Goal: Information Seeking & Learning: Learn about a topic

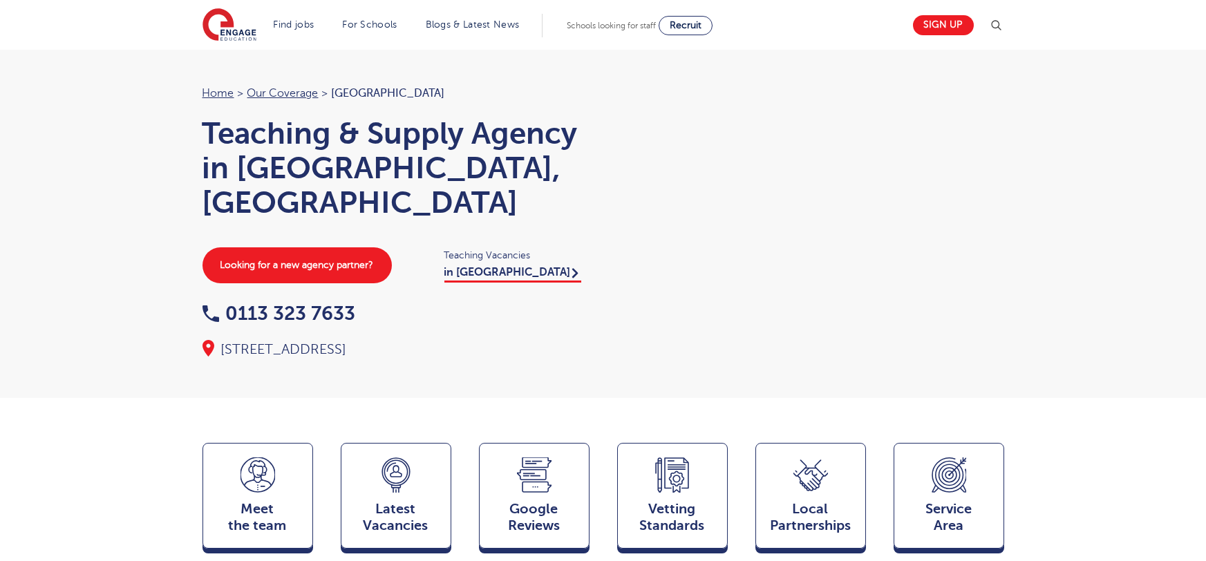
click at [1069, 249] on div "Home > Our coverage > Leeds Teaching & Supply Agency in Leeds, West Yorkshire L…" at bounding box center [603, 199] width 1206 height 398
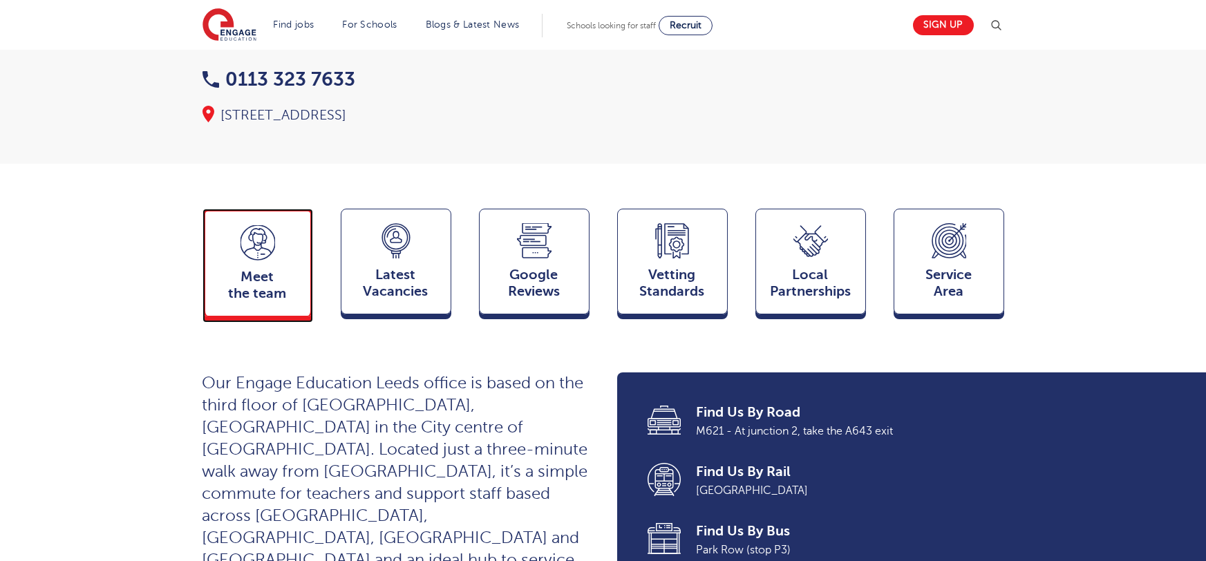
click at [231, 211] on div "Meet the team Team" at bounding box center [257, 263] width 111 height 108
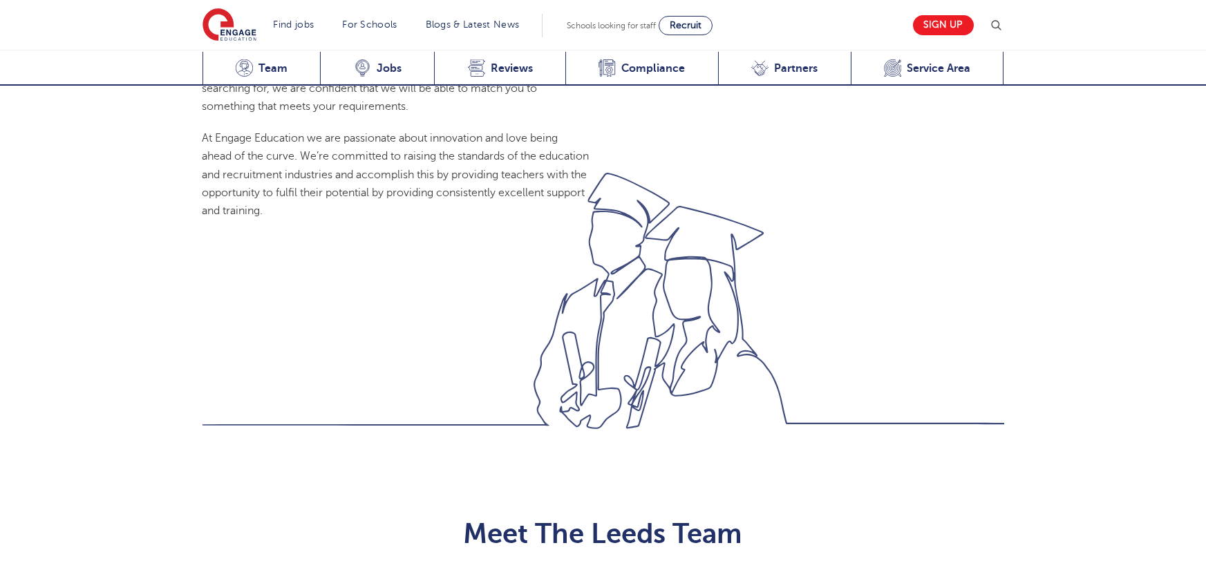
scroll to position [1508, 0]
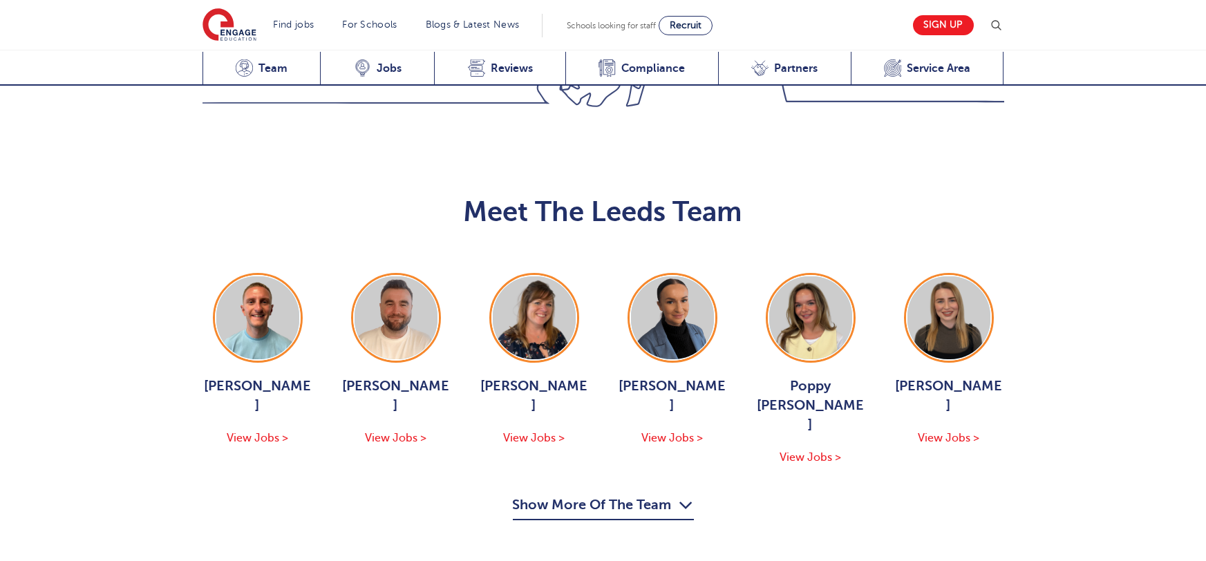
click at [647, 494] on button "Show More Of The Team" at bounding box center [603, 507] width 181 height 26
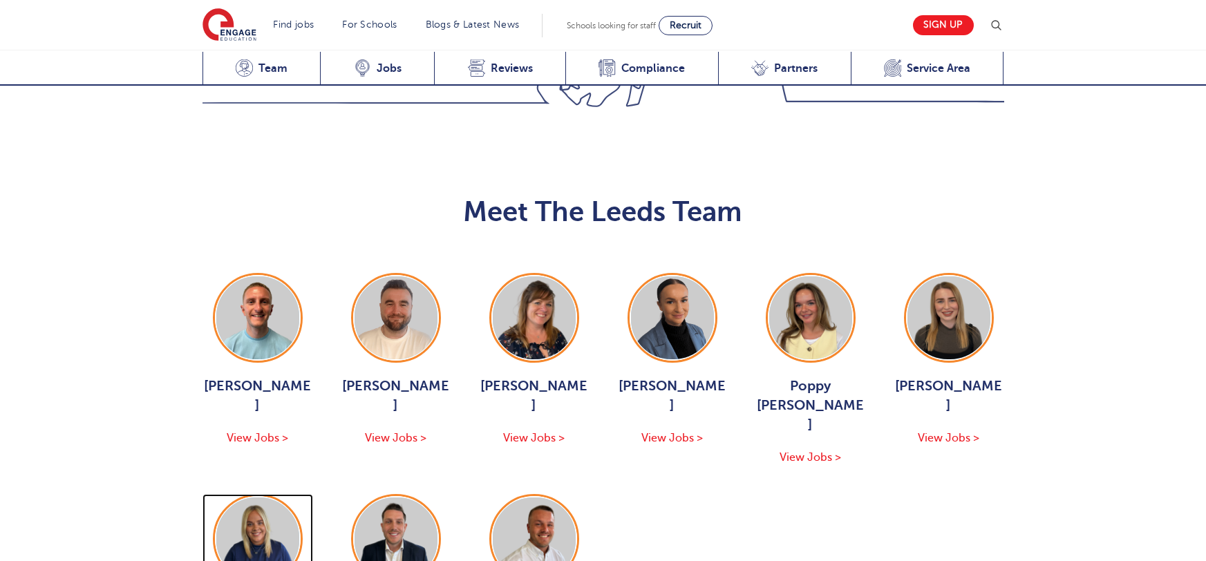
click at [258, 497] on img at bounding box center [257, 538] width 83 height 83
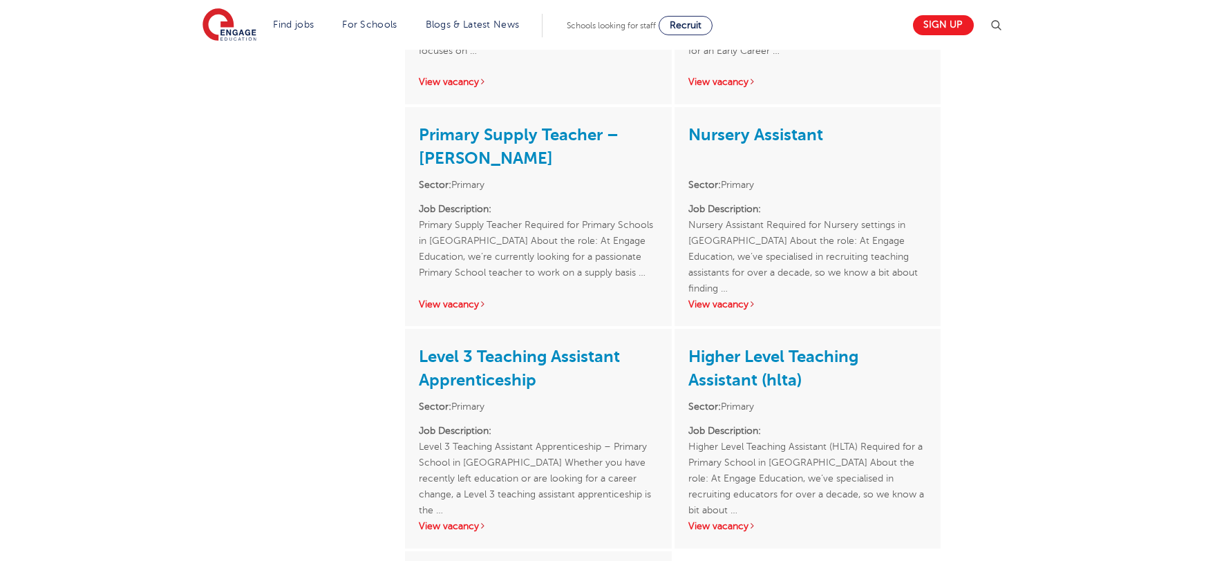
scroll to position [1062, 0]
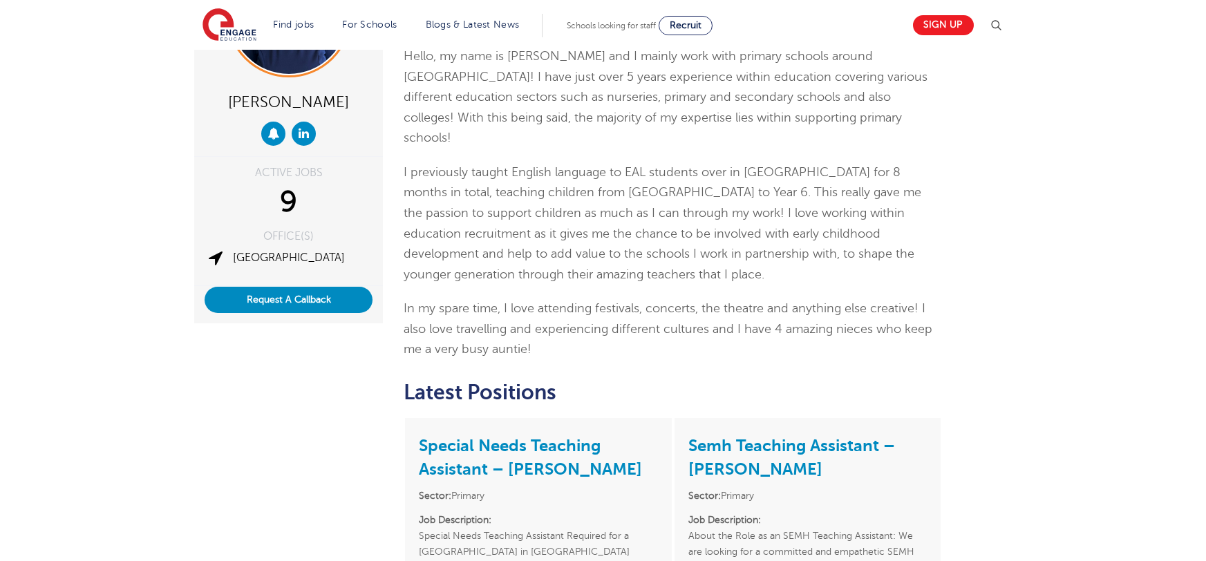
scroll to position [164, 0]
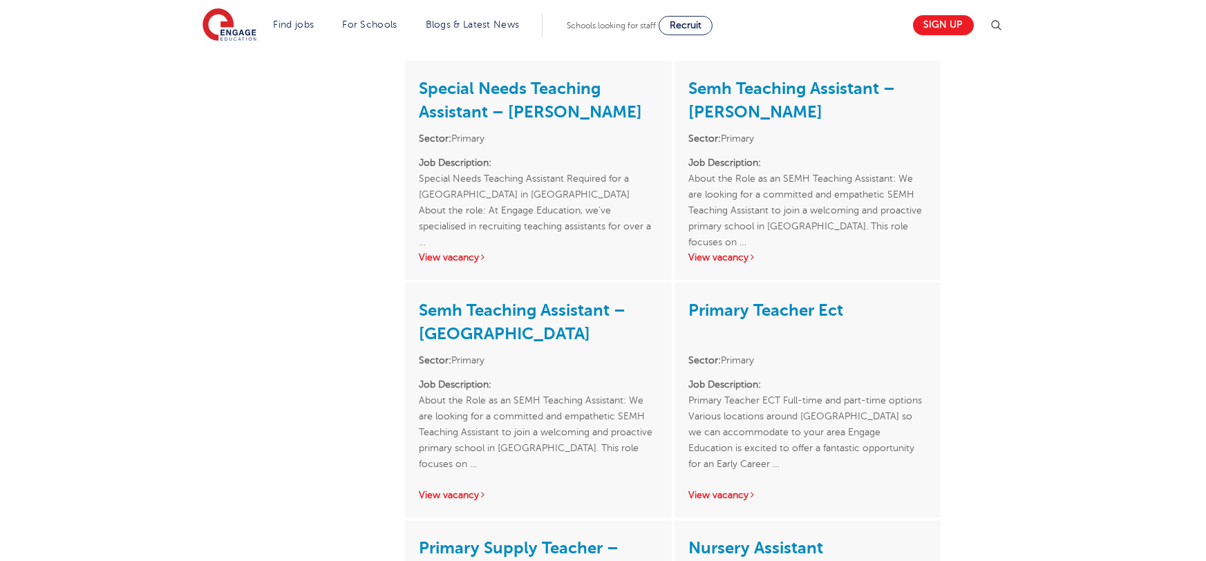
scroll to position [508, 0]
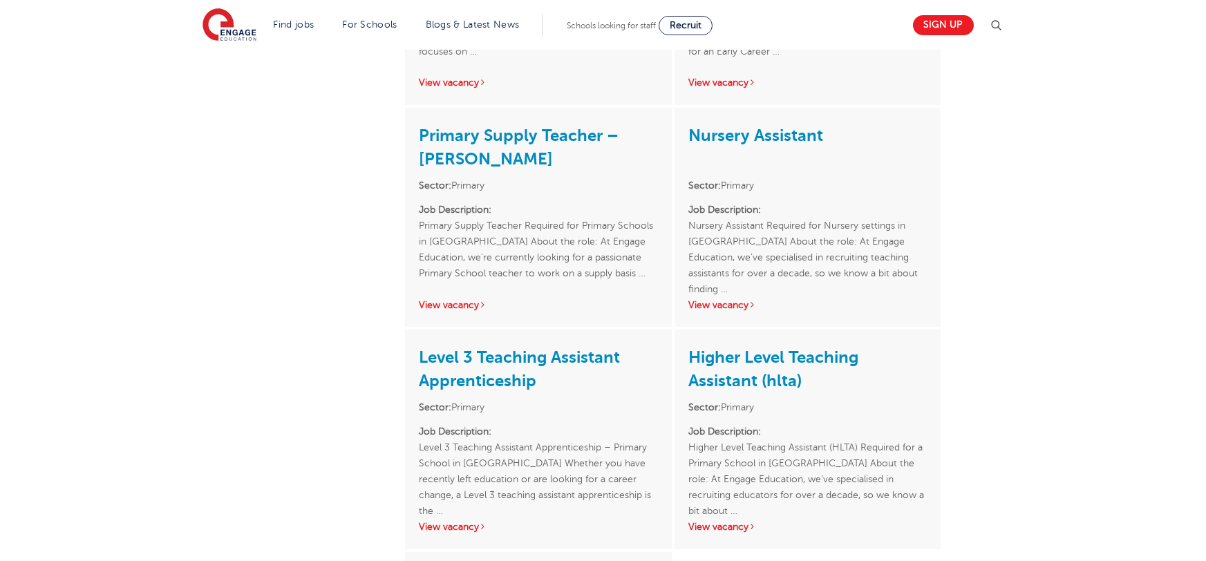
scroll to position [1022, 0]
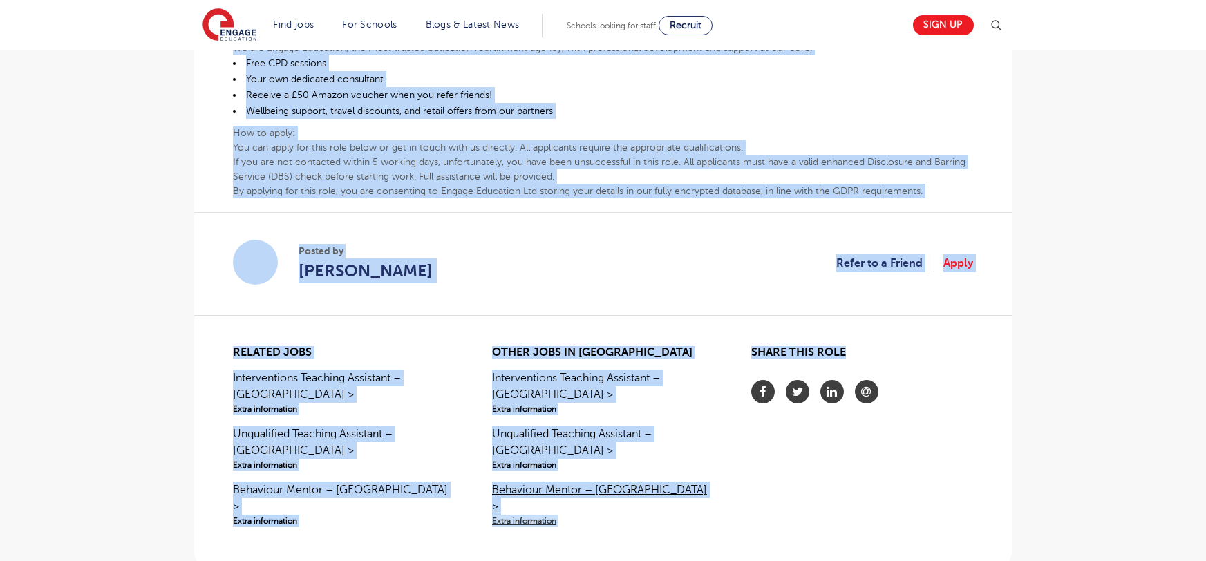
scroll to position [993, 0]
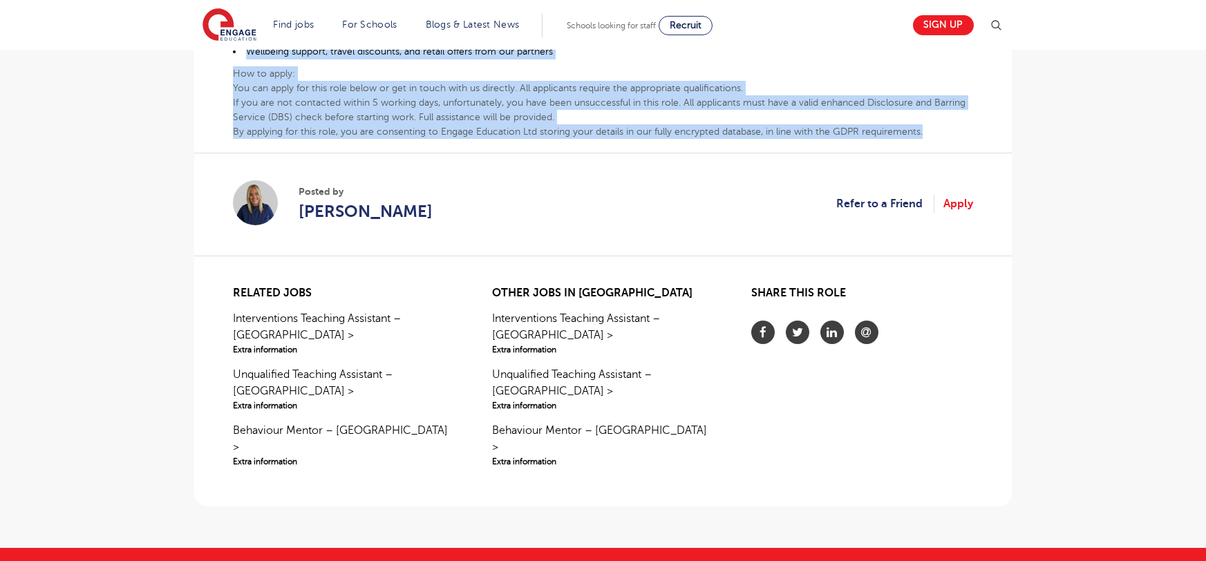
drag, startPoint x: 233, startPoint y: 262, endPoint x: 924, endPoint y: 97, distance: 710.8
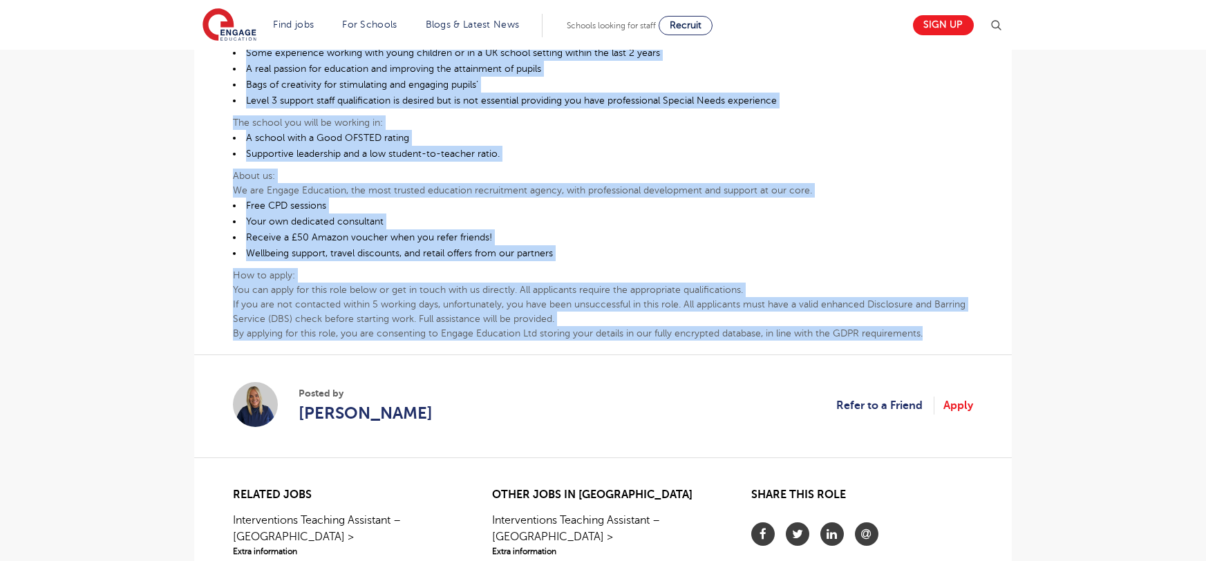
scroll to position [783, 0]
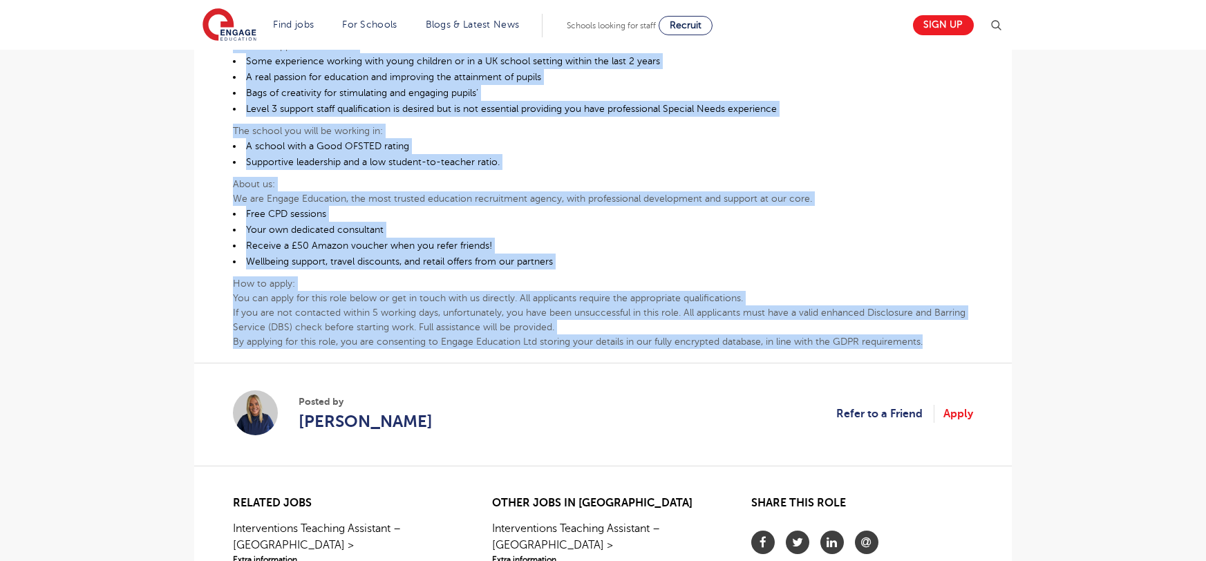
copy div "7:0 LOR Ipsumdol Sitametco Adipisci eli s Doeiusmodt Incidid Utlabo et Dolor Ma…"
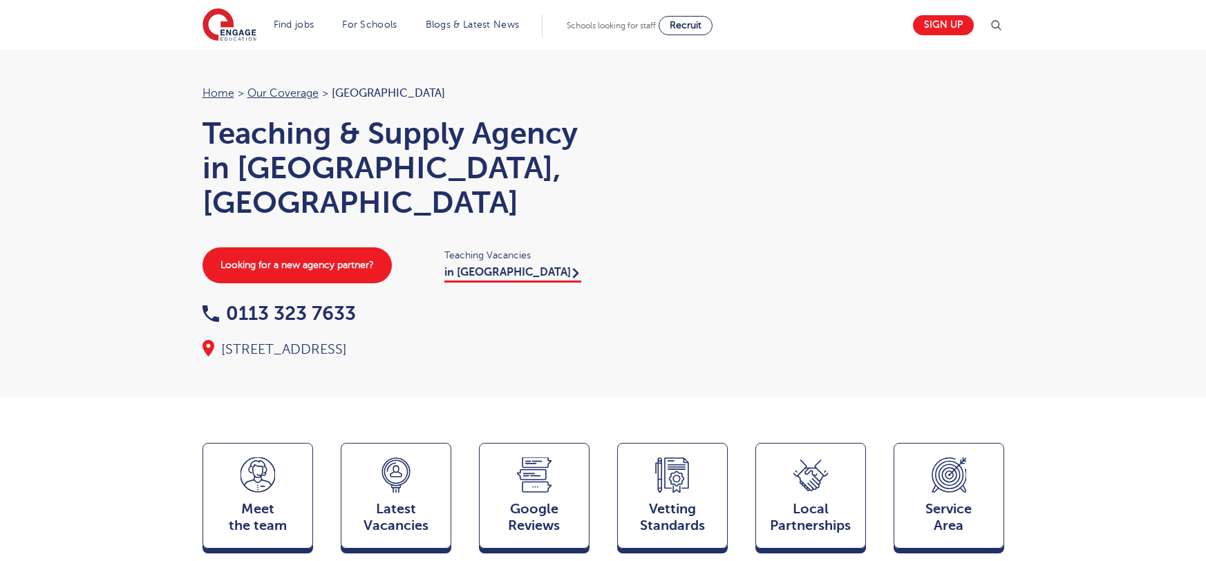
scroll to position [1508, 0]
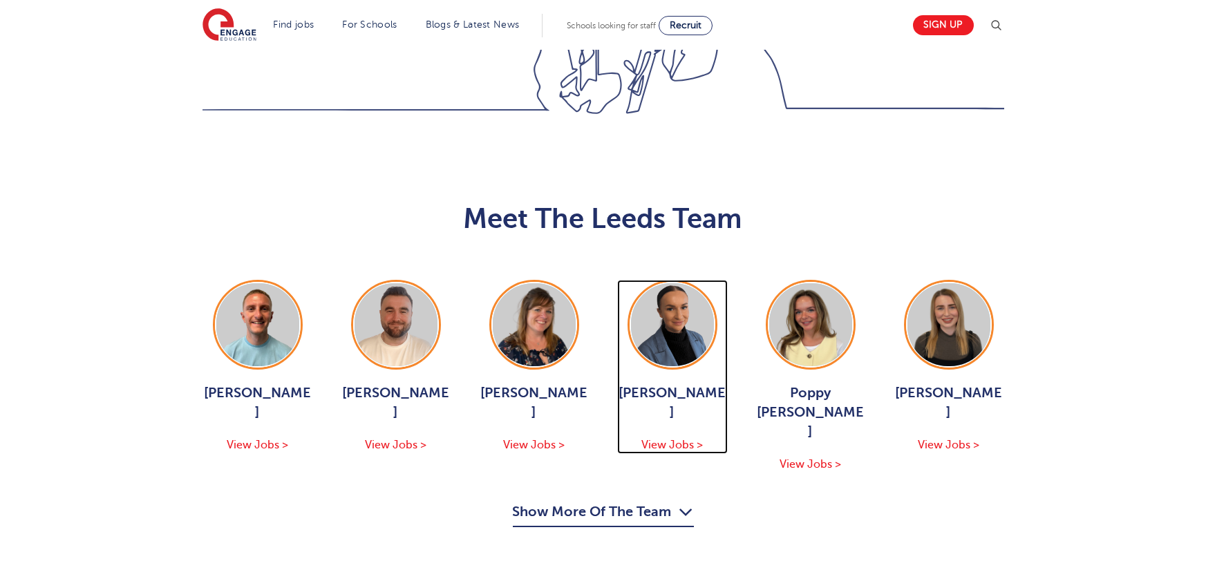
click at [671, 383] on span "Holly Johnson" at bounding box center [672, 402] width 111 height 39
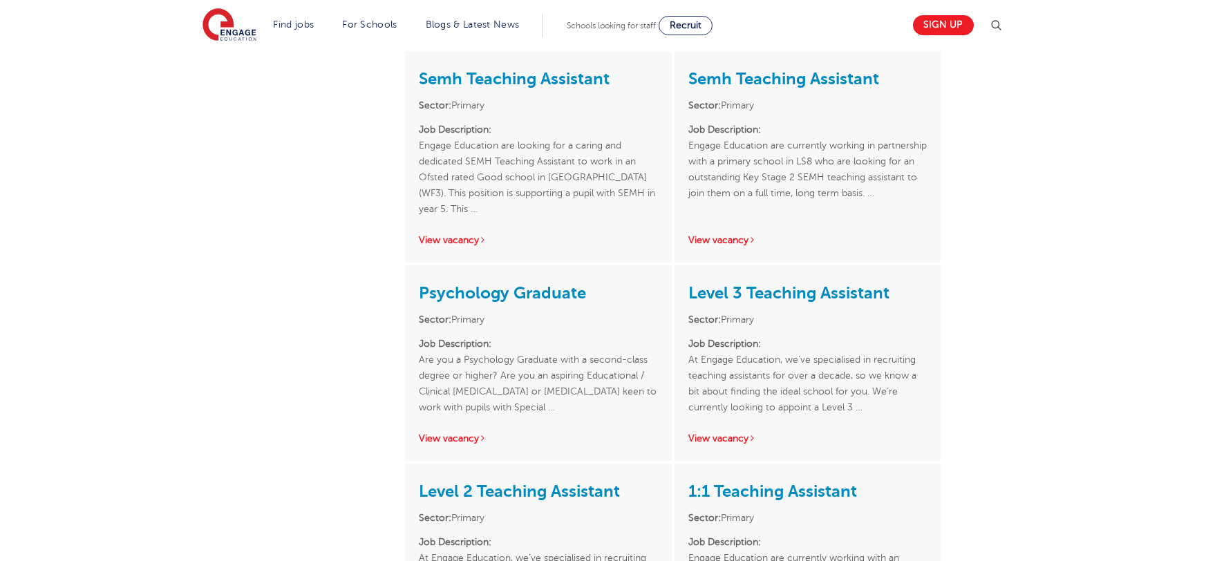
scroll to position [635, 0]
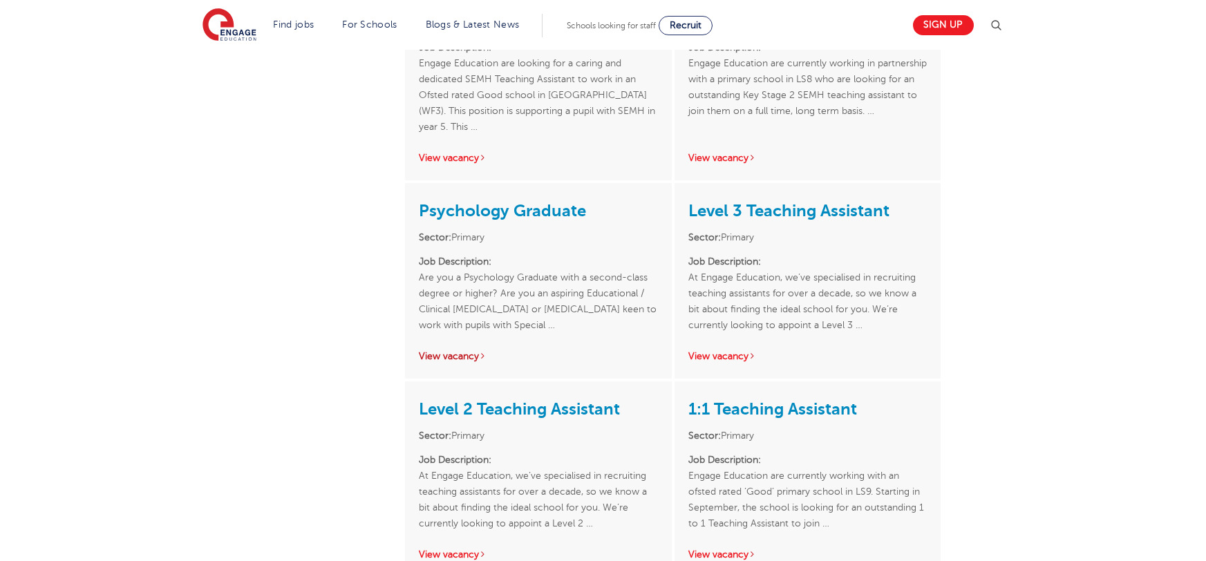
click at [448, 351] on link "View vacancy" at bounding box center [453, 356] width 68 height 10
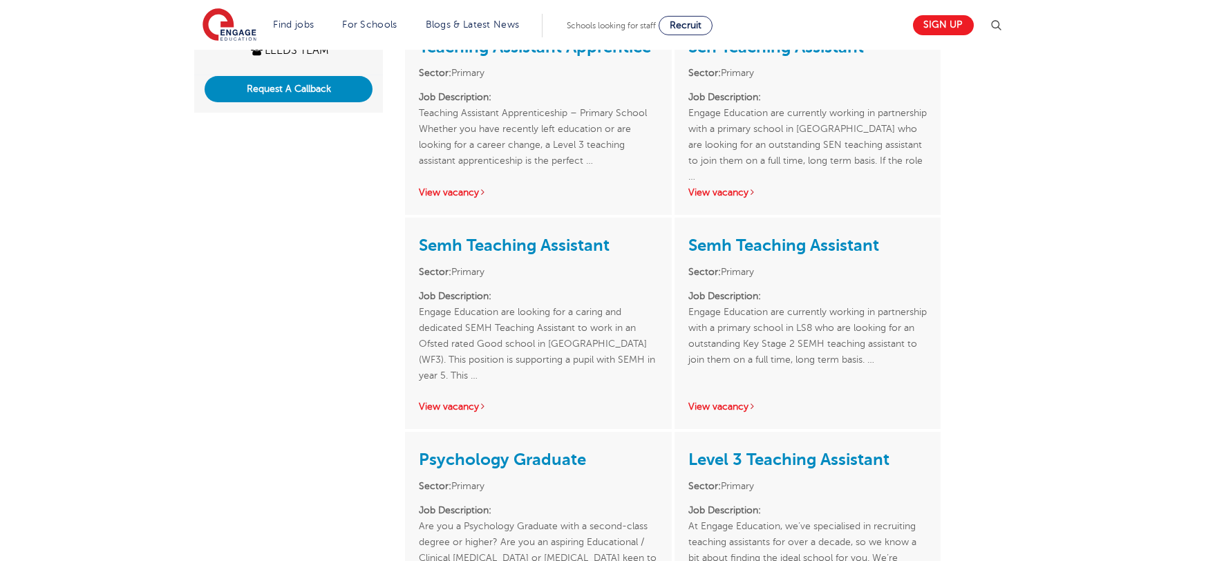
scroll to position [0, 0]
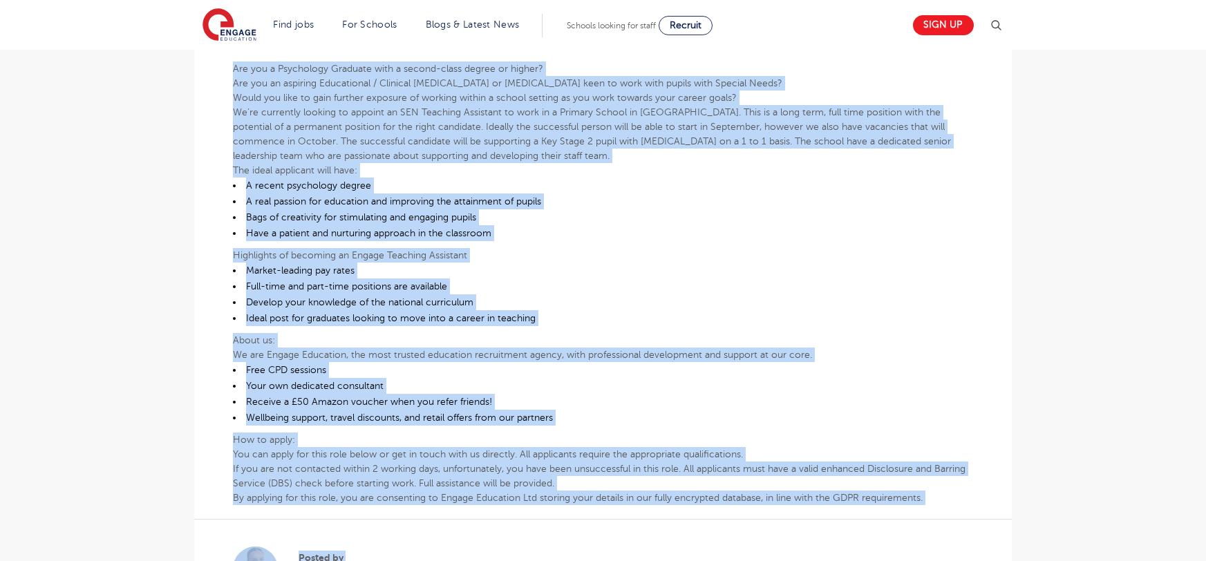
scroll to position [553, 0]
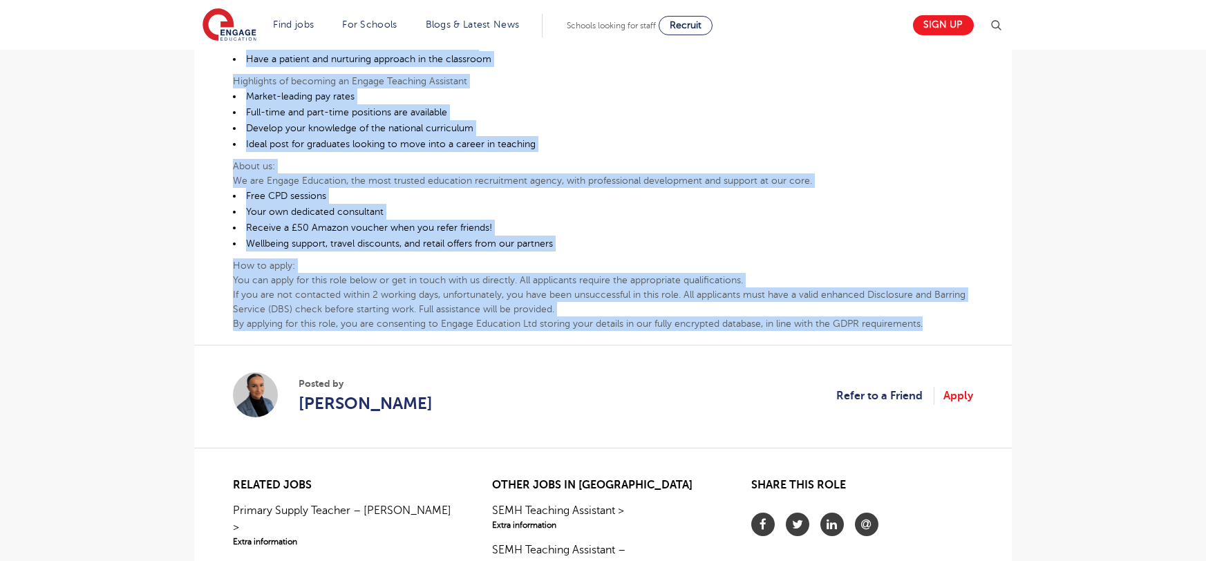
drag, startPoint x: 234, startPoint y: 153, endPoint x: 931, endPoint y: 320, distance: 717.3
click at [931, 320] on div "Are you a Psychology Graduate with a second-class degree or higher? Are you an …" at bounding box center [603, 88] width 740 height 485
copy div "Are you a Psychology Graduate with a second-class degree or higher? Are you an …"
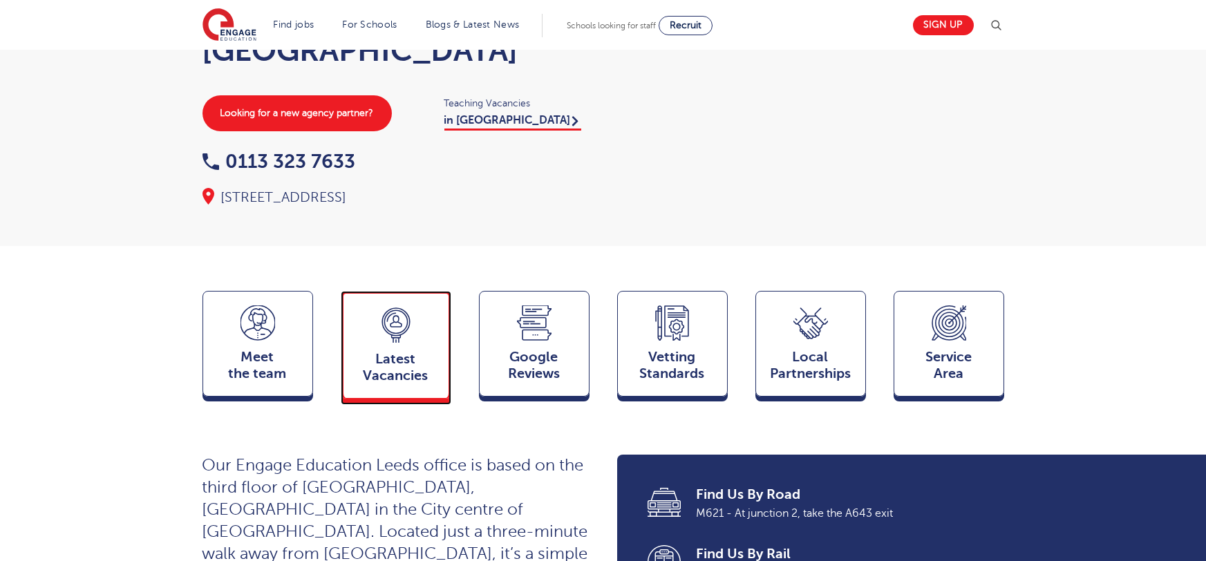
click at [401, 351] on span "Latest Vacancies" at bounding box center [395, 367] width 91 height 33
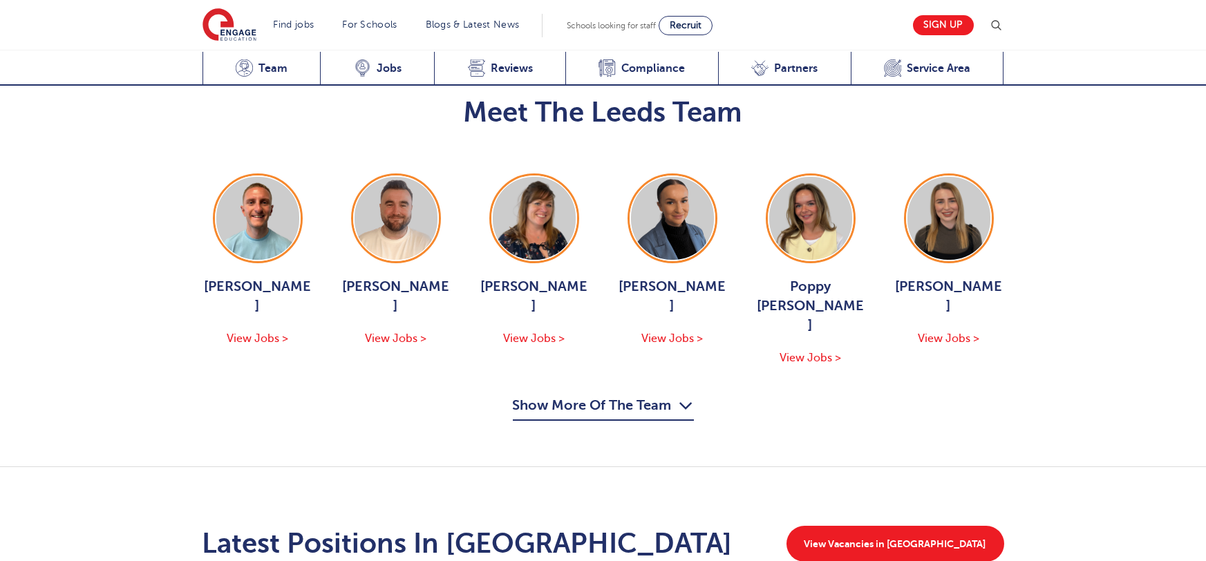
scroll to position [1605, 0]
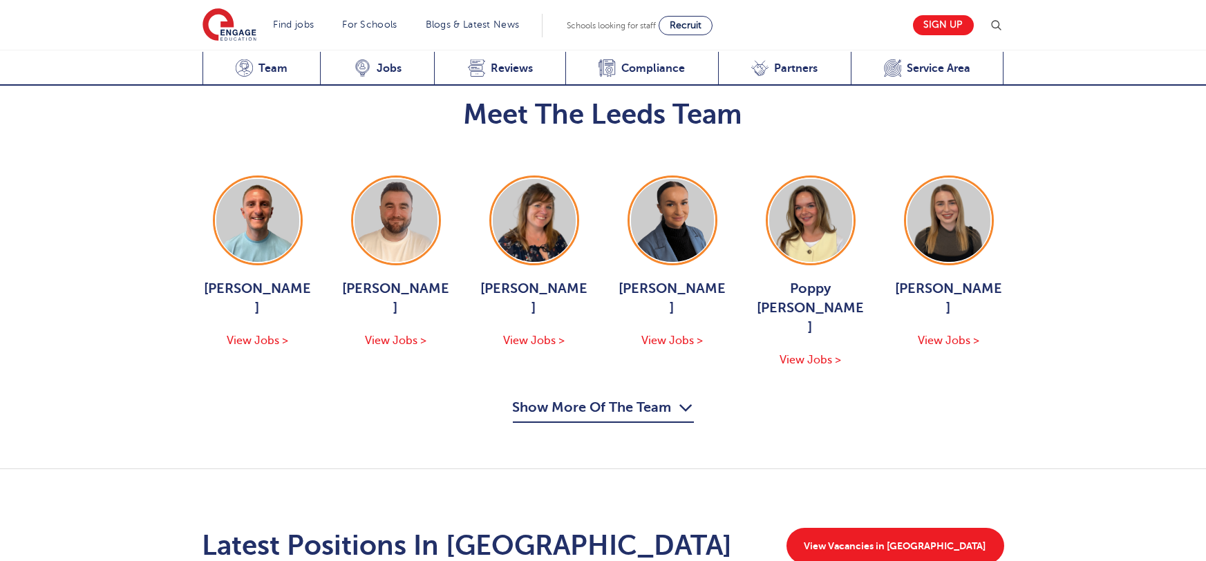
click at [645, 397] on button "Show More Of The Team" at bounding box center [603, 410] width 181 height 26
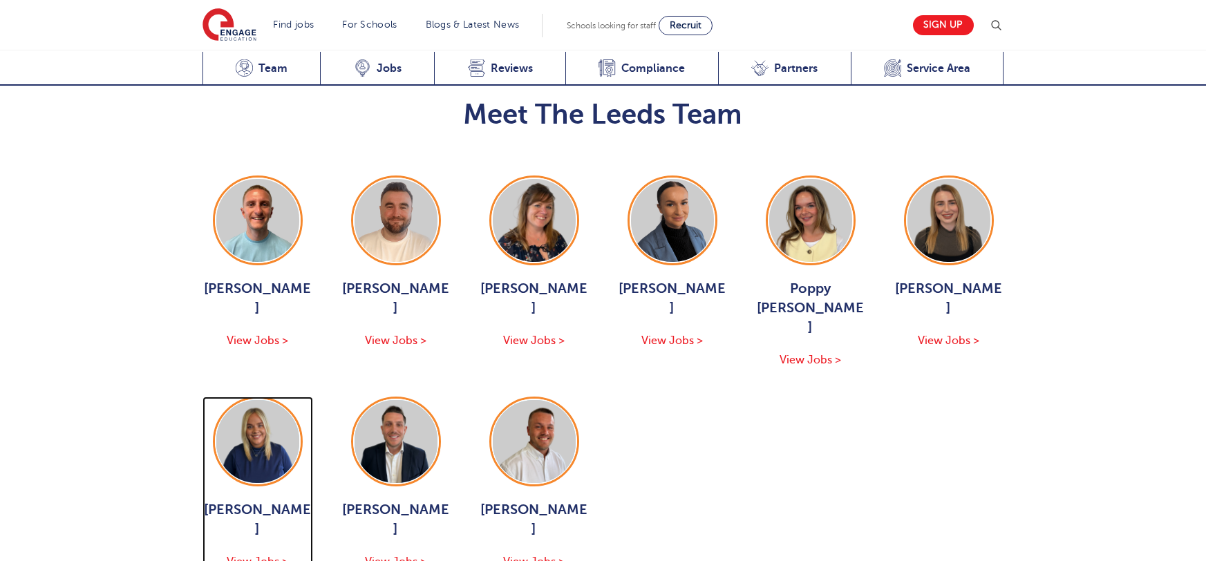
click at [250, 500] on span "Hannah Day" at bounding box center [257, 519] width 111 height 39
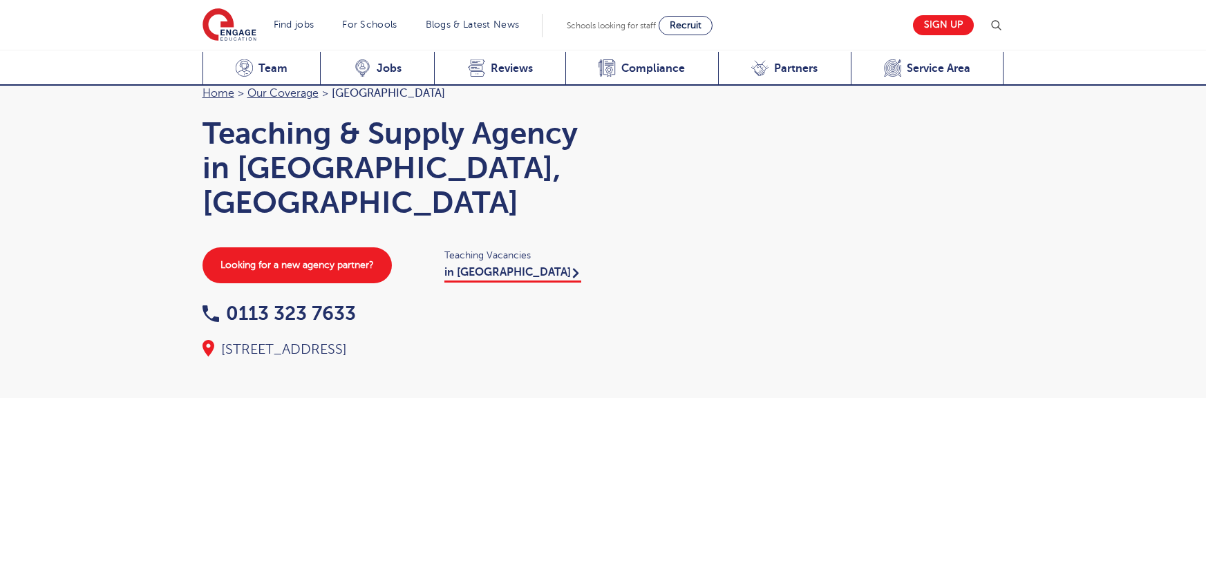
scroll to position [1508, 0]
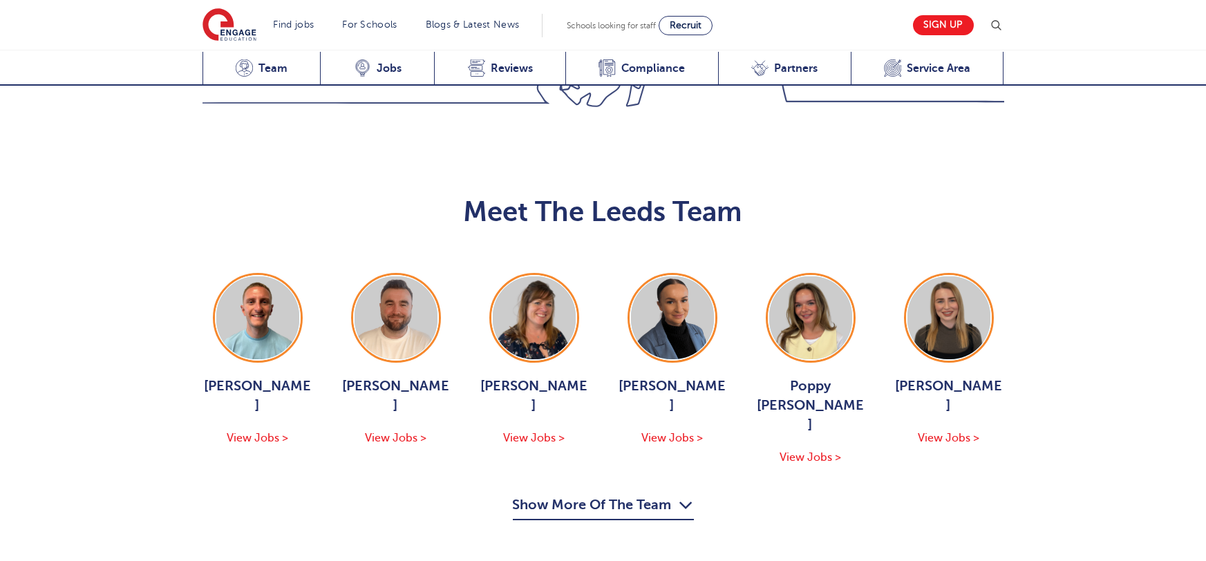
click at [568, 494] on button "Show More Of The Team" at bounding box center [603, 507] width 181 height 26
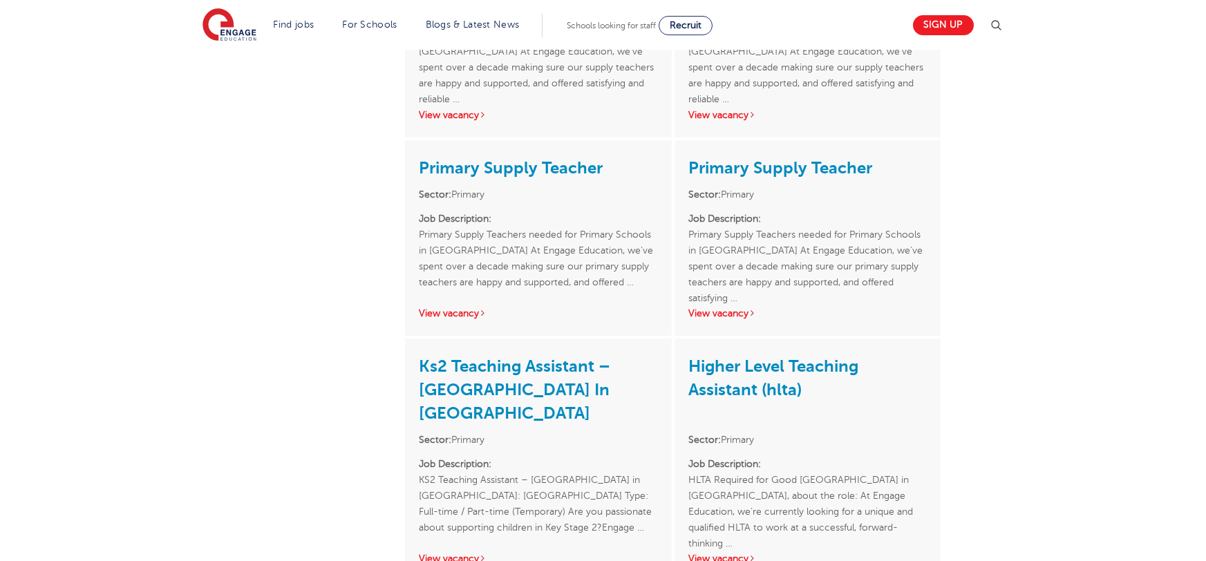
scroll to position [1524, 0]
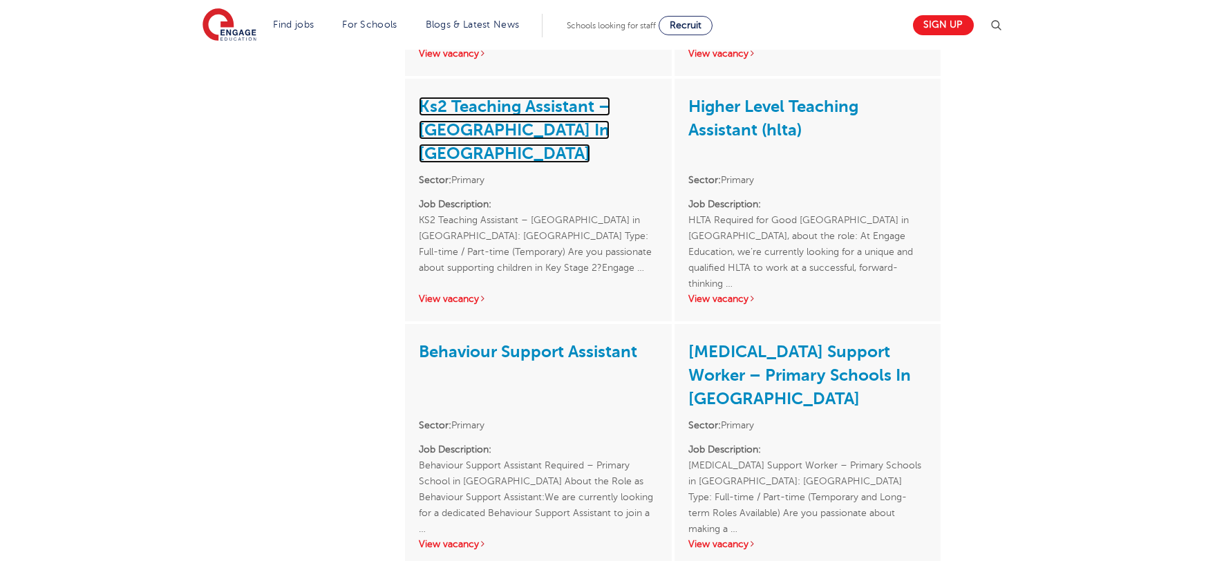
click at [463, 154] on link "Ks2 Teaching Assistant – Primary School In Huddersfield" at bounding box center [514, 130] width 191 height 66
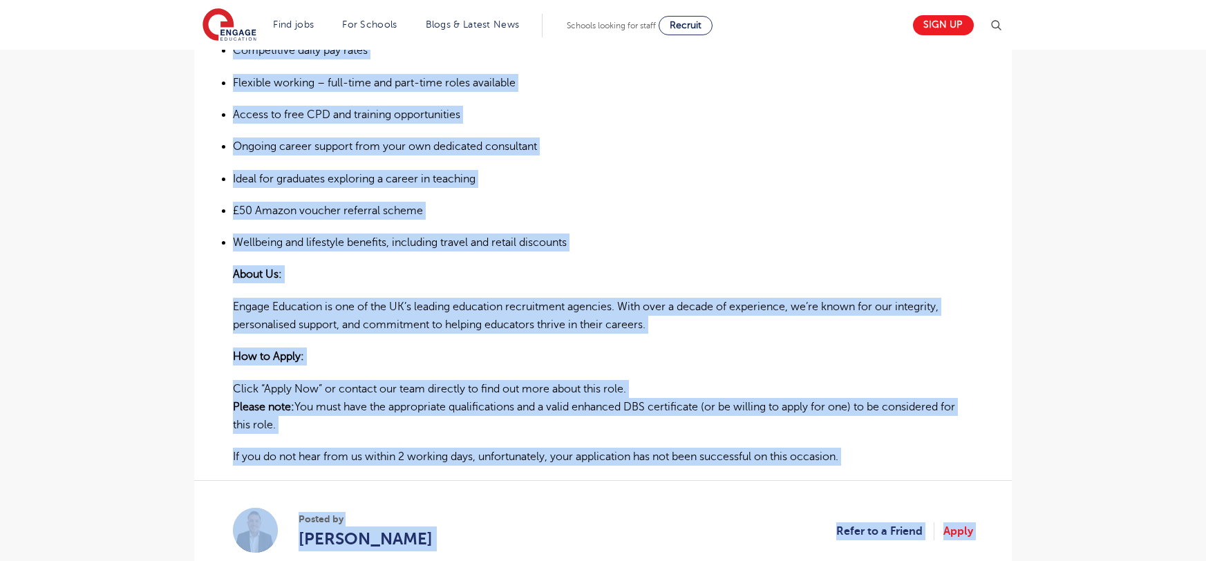
scroll to position [1130, 0]
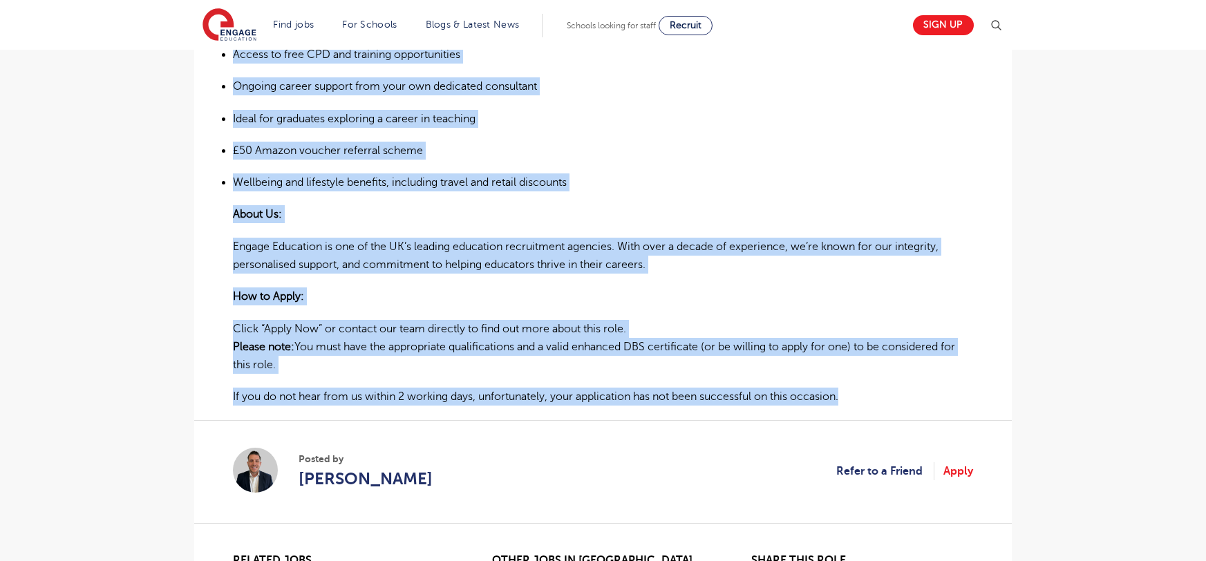
drag, startPoint x: 233, startPoint y: 227, endPoint x: 853, endPoint y: 359, distance: 634.1
copy div "LO5 Ipsumdol Sitametco – Adipisc Elitse do Eiusmodtempo Incididu: Utlaboreetdo …"
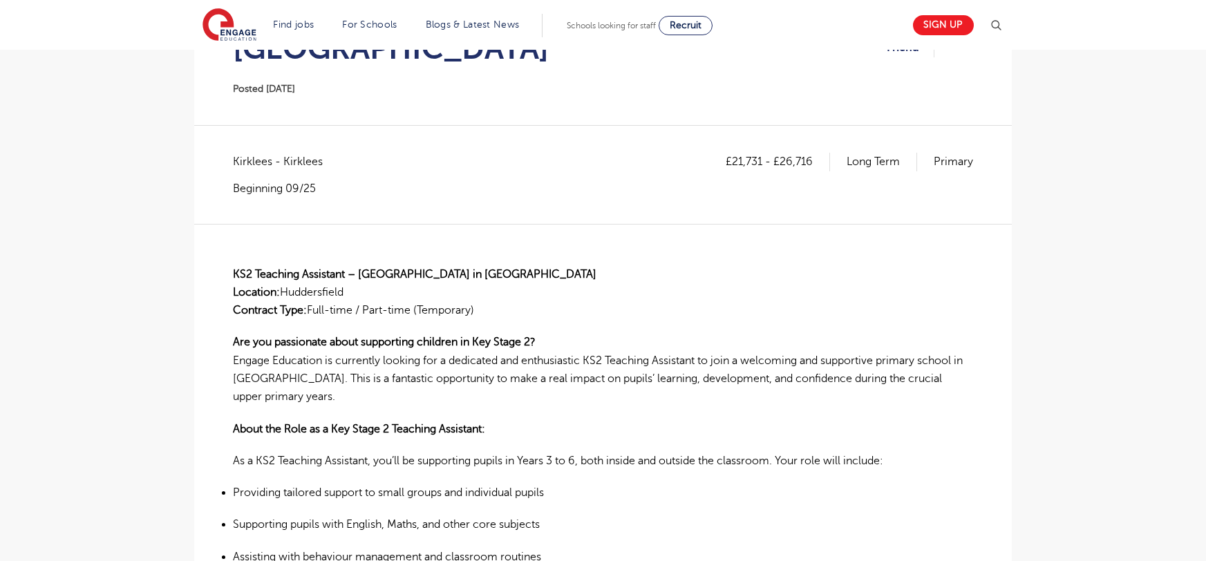
scroll to position [0, 0]
